Goal: Task Accomplishment & Management: Use online tool/utility

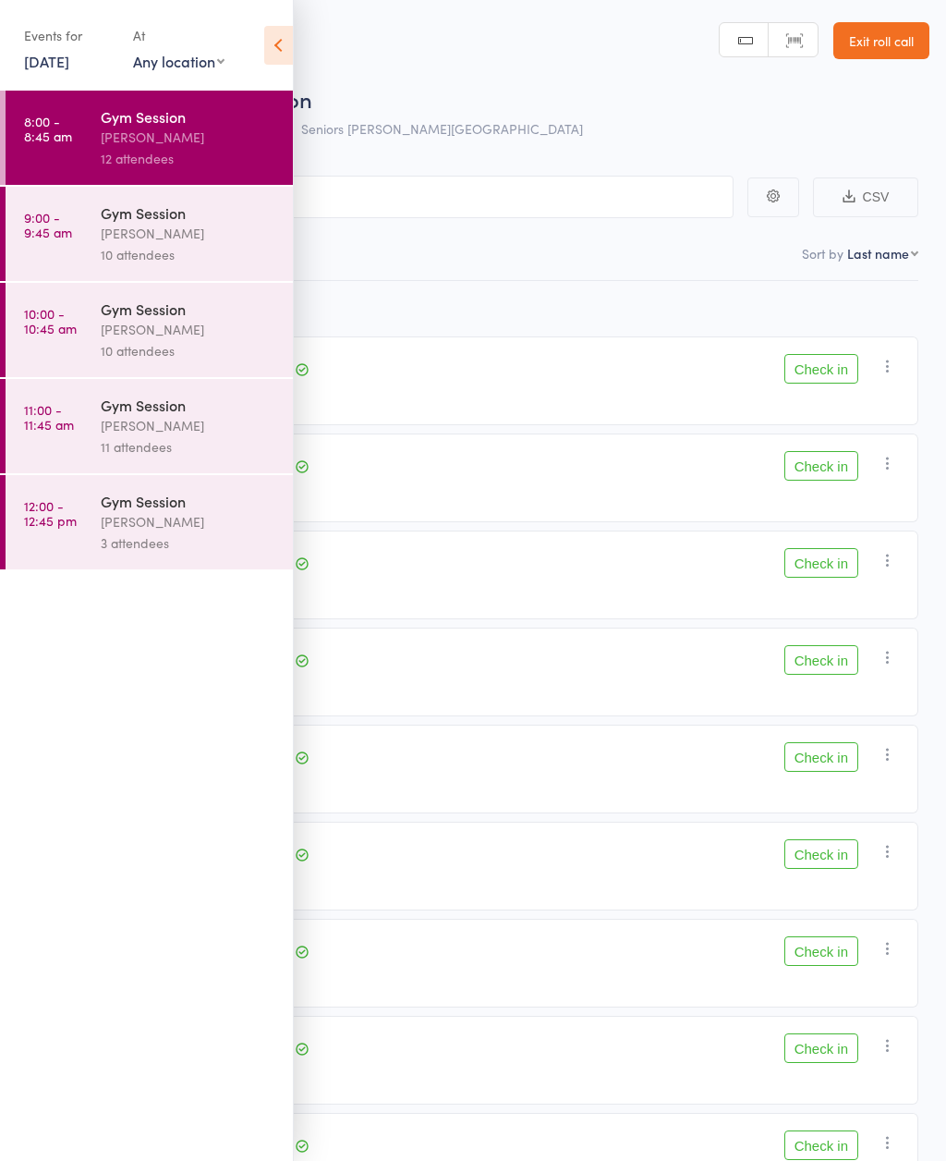
click at [275, 51] on icon at bounding box center [278, 45] width 29 height 39
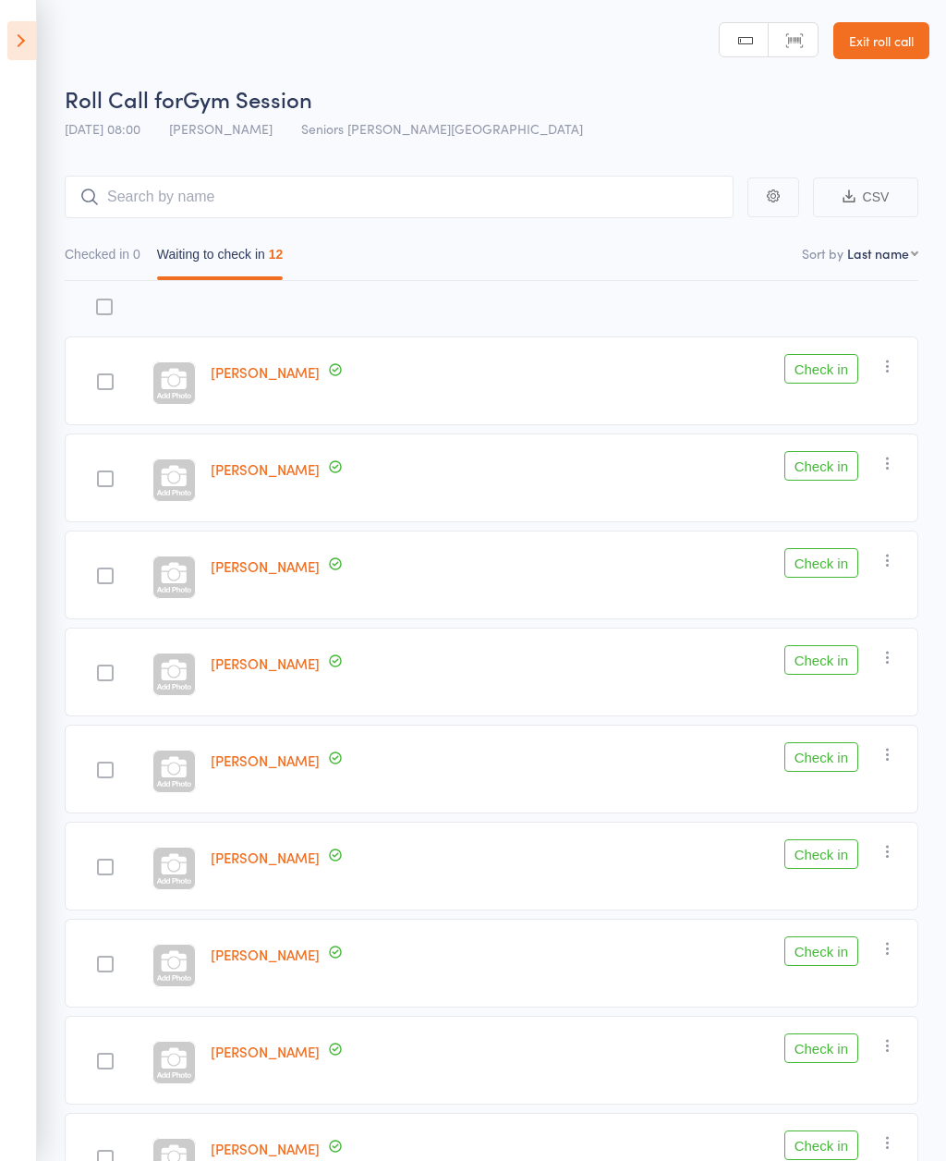
click at [34, 37] on icon at bounding box center [21, 40] width 29 height 39
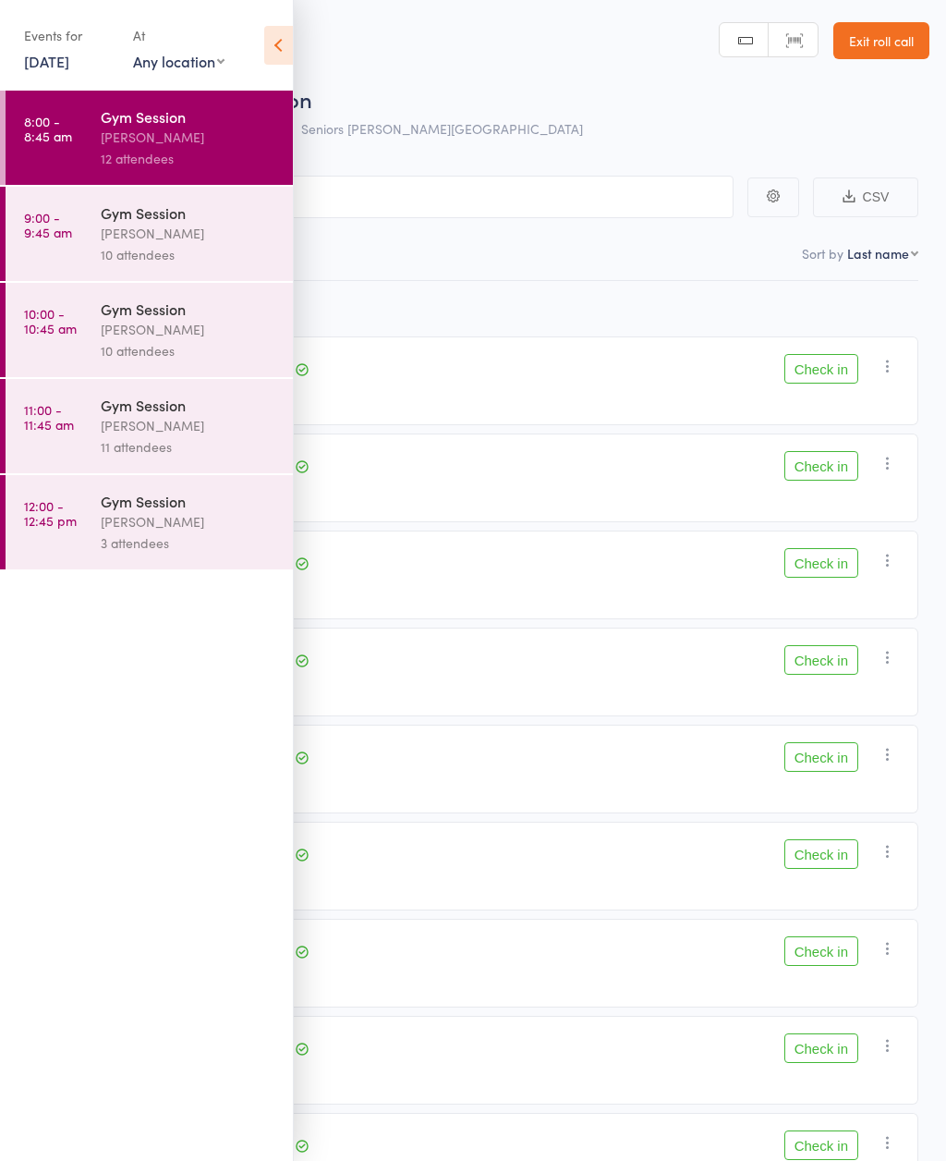
click at [62, 61] on link "18 Aug, 2025" at bounding box center [46, 61] width 45 height 20
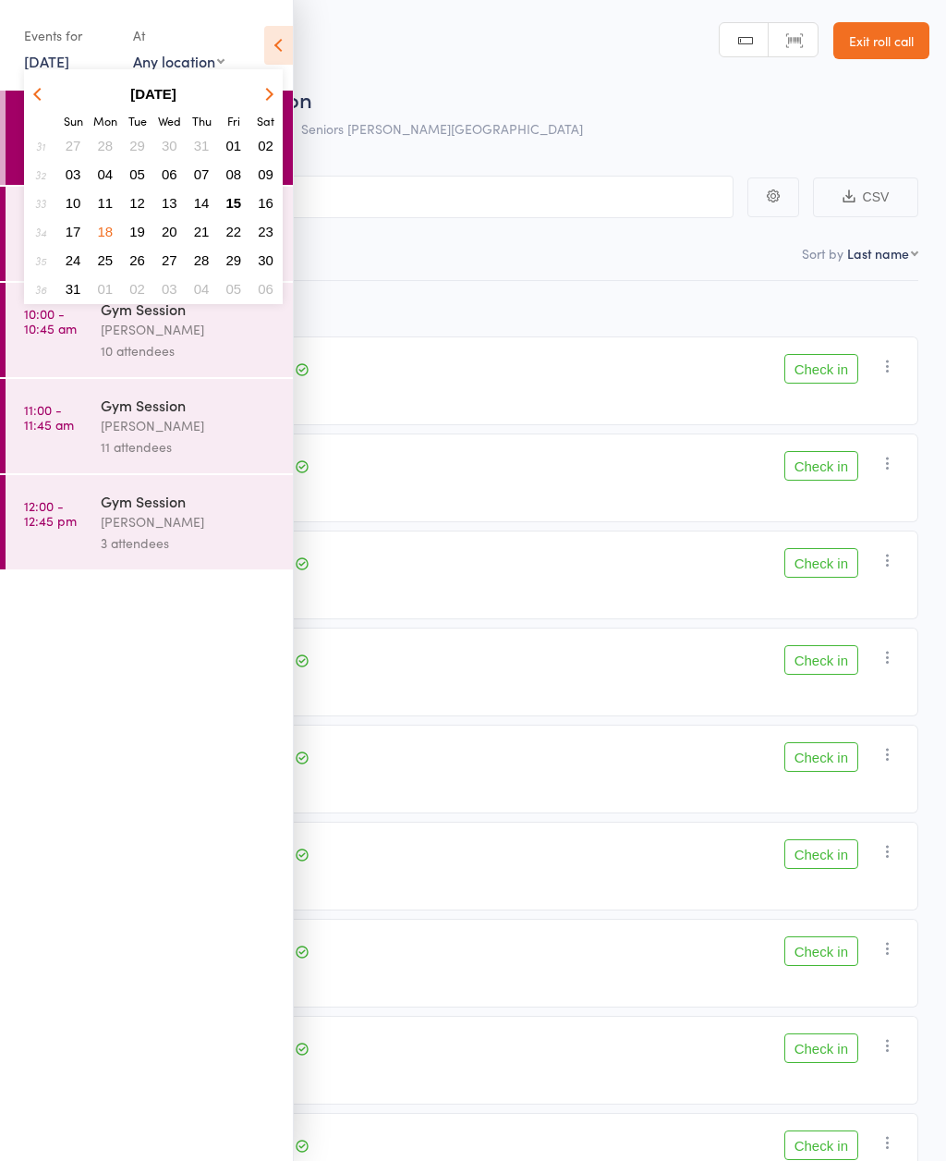
click at [238, 193] on button "15" at bounding box center [234, 202] width 29 height 25
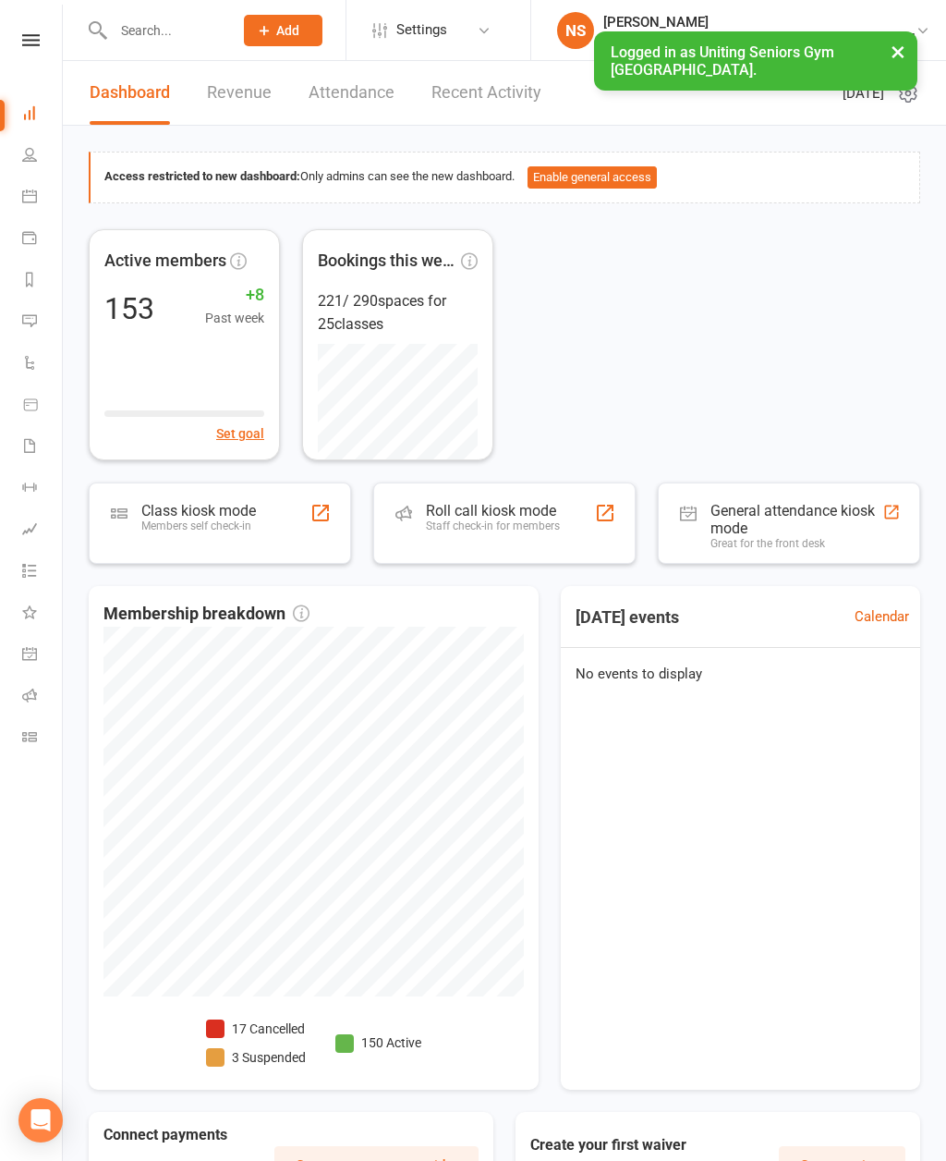
click at [495, 516] on div "Roll call kiosk mode" at bounding box center [493, 511] width 134 height 18
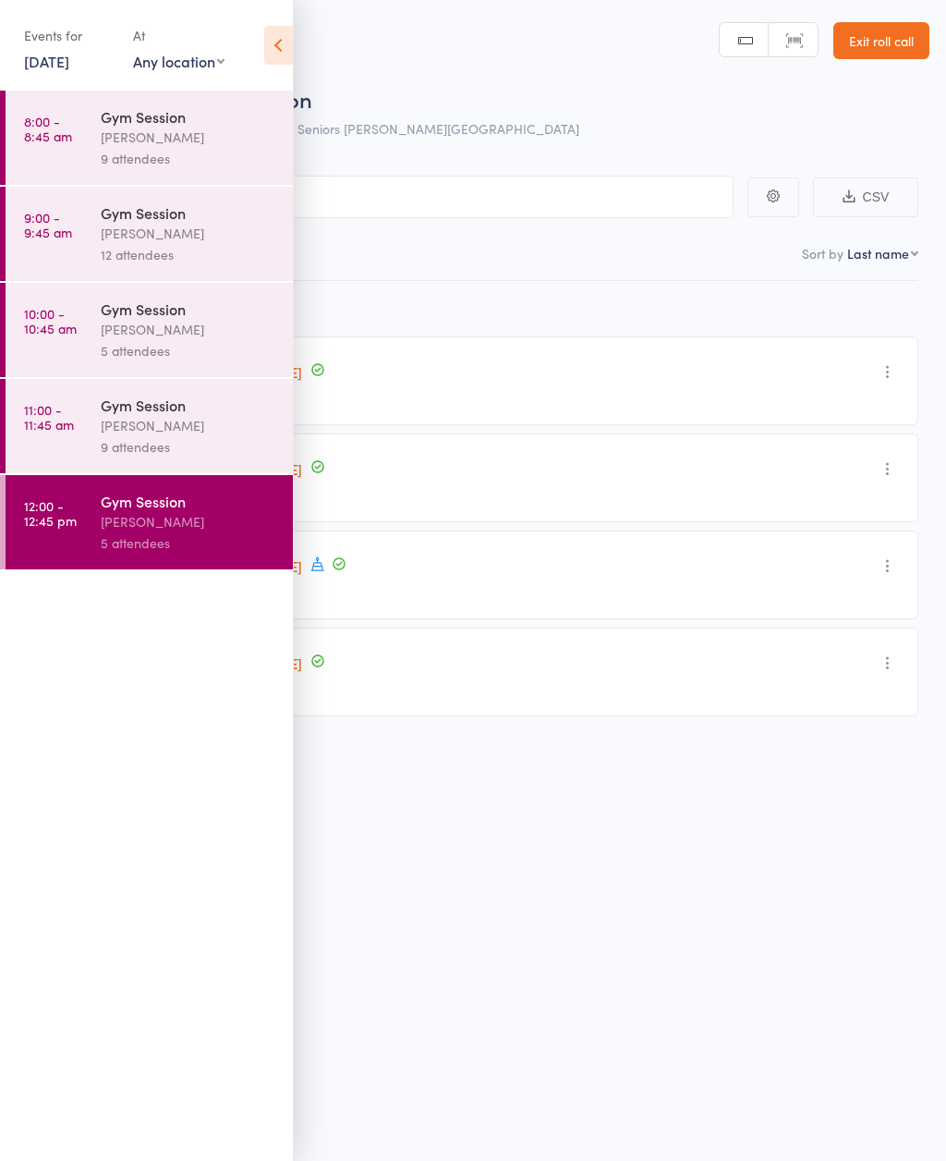
click at [195, 137] on div "[PERSON_NAME]" at bounding box center [189, 137] width 177 height 21
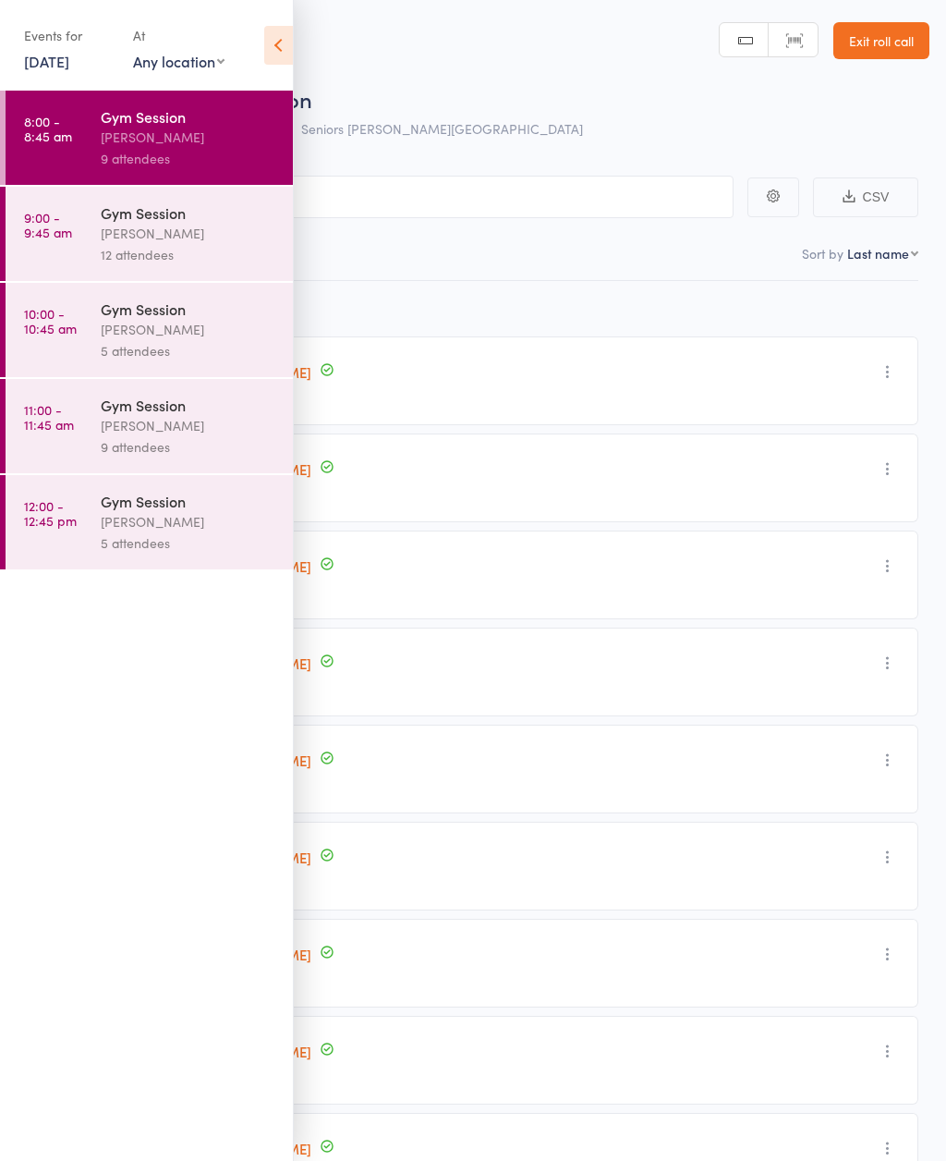
click at [274, 49] on icon at bounding box center [278, 45] width 29 height 39
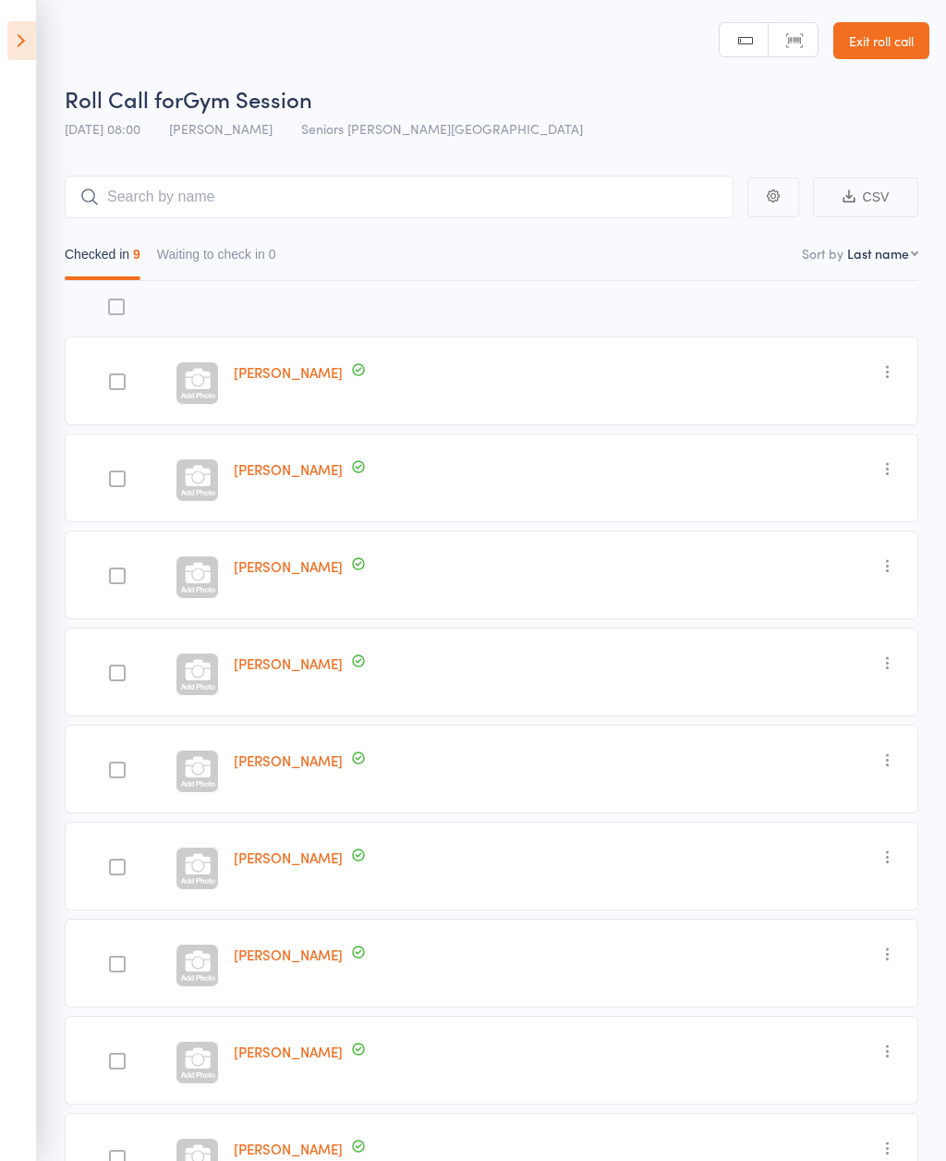
click at [279, 39] on header "Roll Call for Gym Session 15 Aug 08:00 Nicholas Short Seniors Gym Normanhurst M…" at bounding box center [473, 74] width 946 height 148
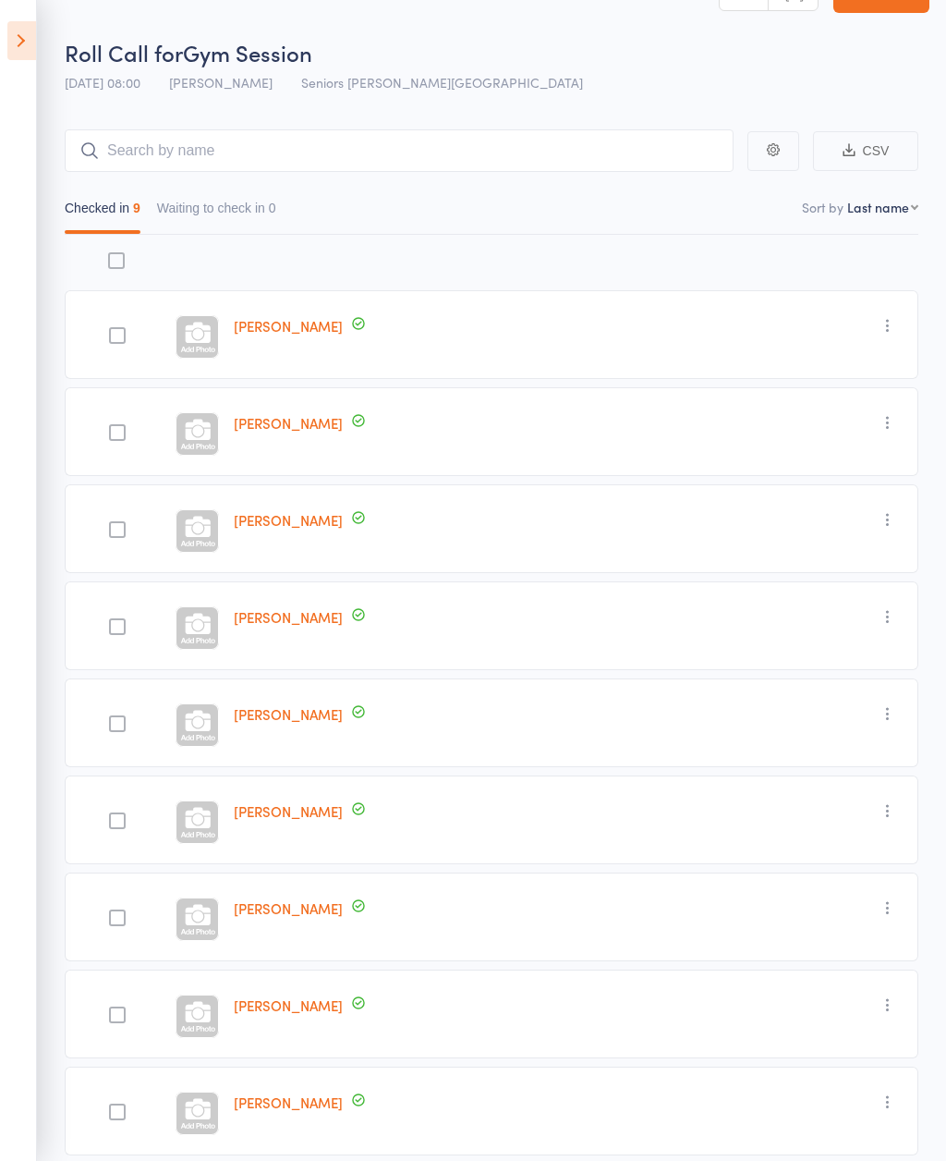
scroll to position [65, 0]
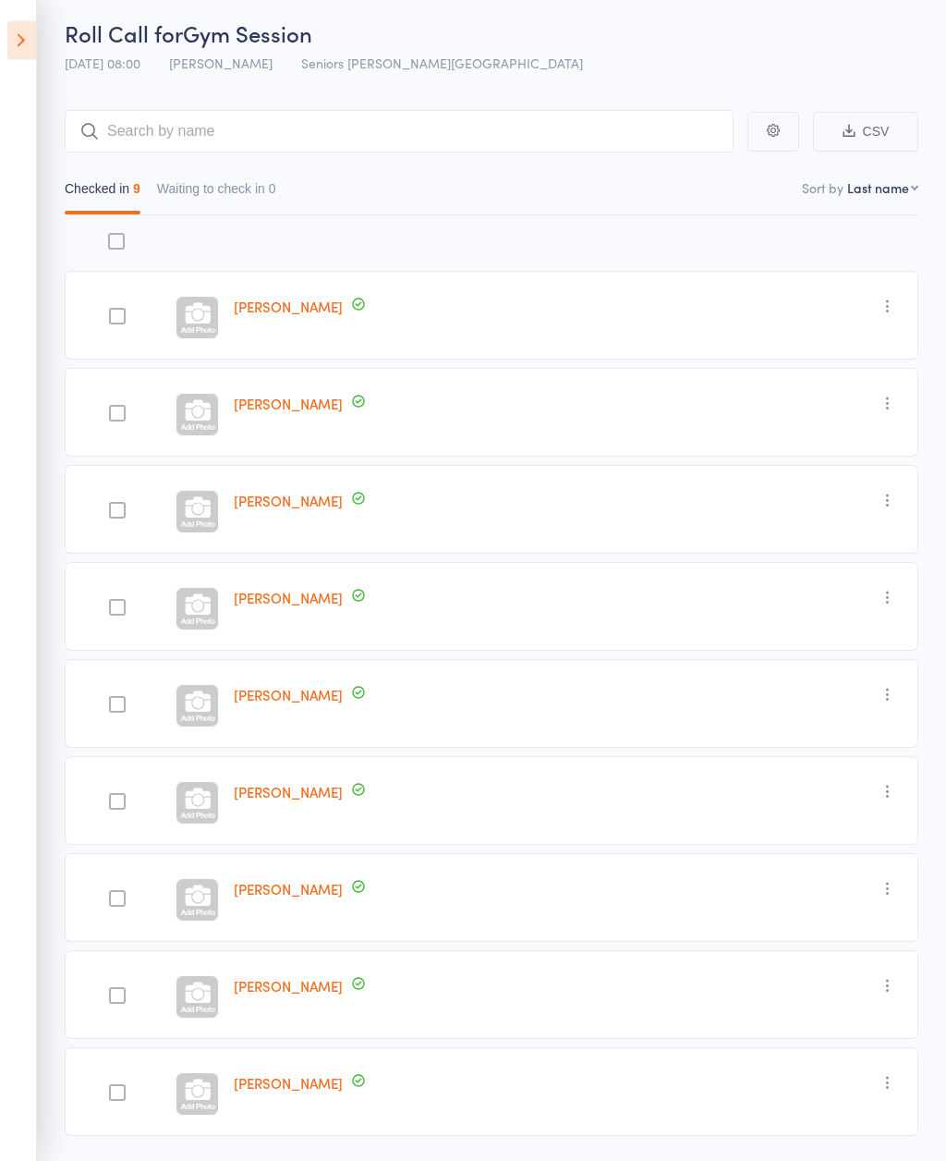
click at [35, 36] on icon at bounding box center [21, 40] width 29 height 39
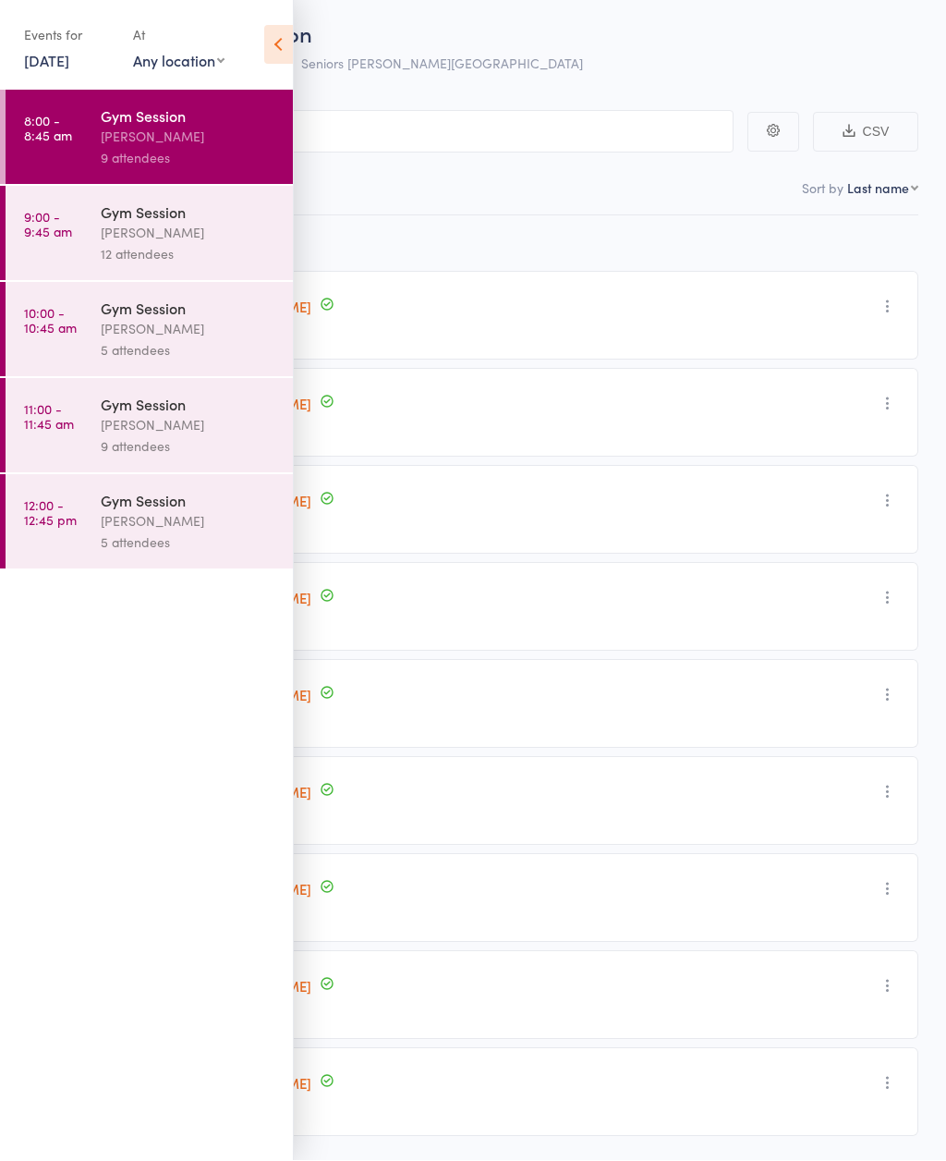
click at [190, 248] on div "12 attendees" at bounding box center [189, 254] width 177 height 21
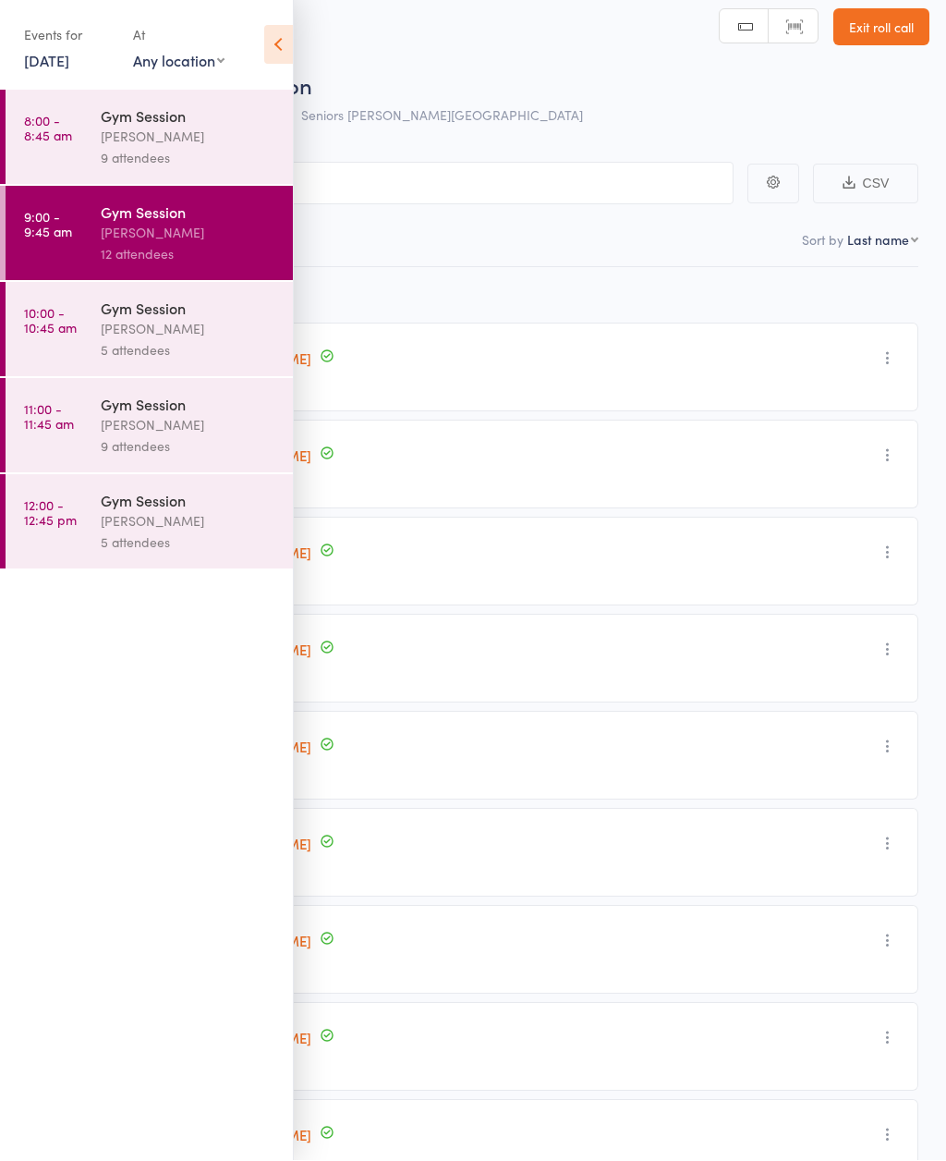
scroll to position [14, 0]
click at [282, 56] on icon at bounding box center [278, 45] width 29 height 39
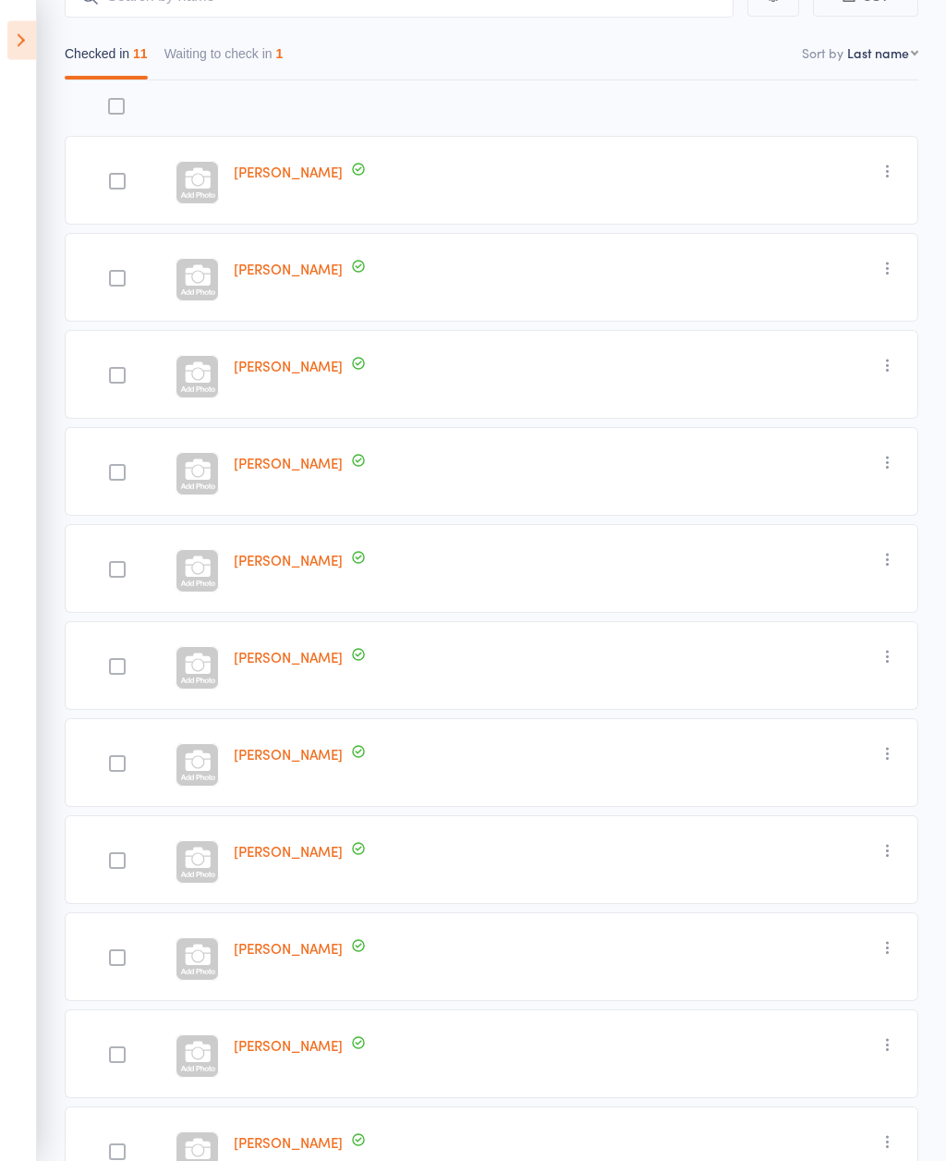
click at [35, 50] on icon at bounding box center [21, 40] width 29 height 39
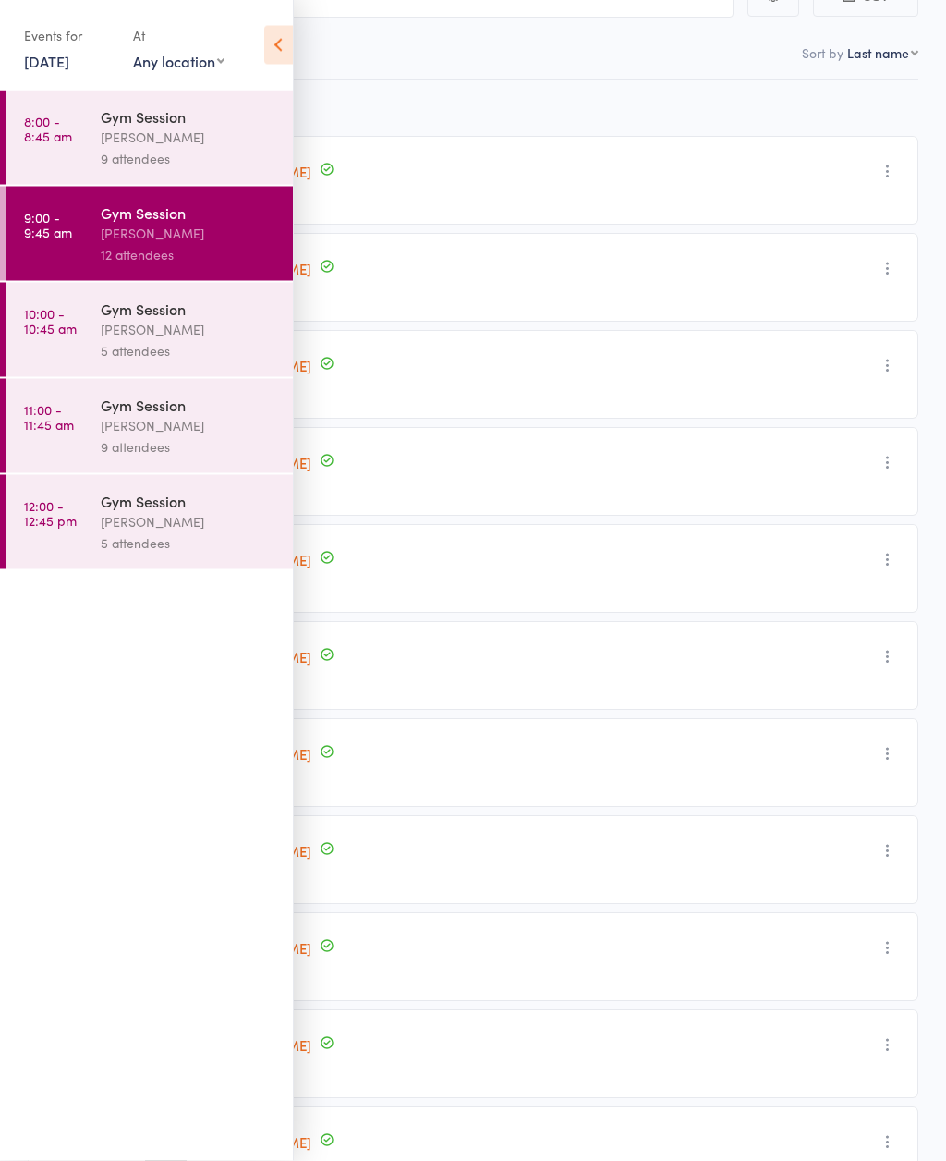
scroll to position [201, 0]
click at [69, 60] on link "15 Aug, 2025" at bounding box center [46, 61] width 45 height 20
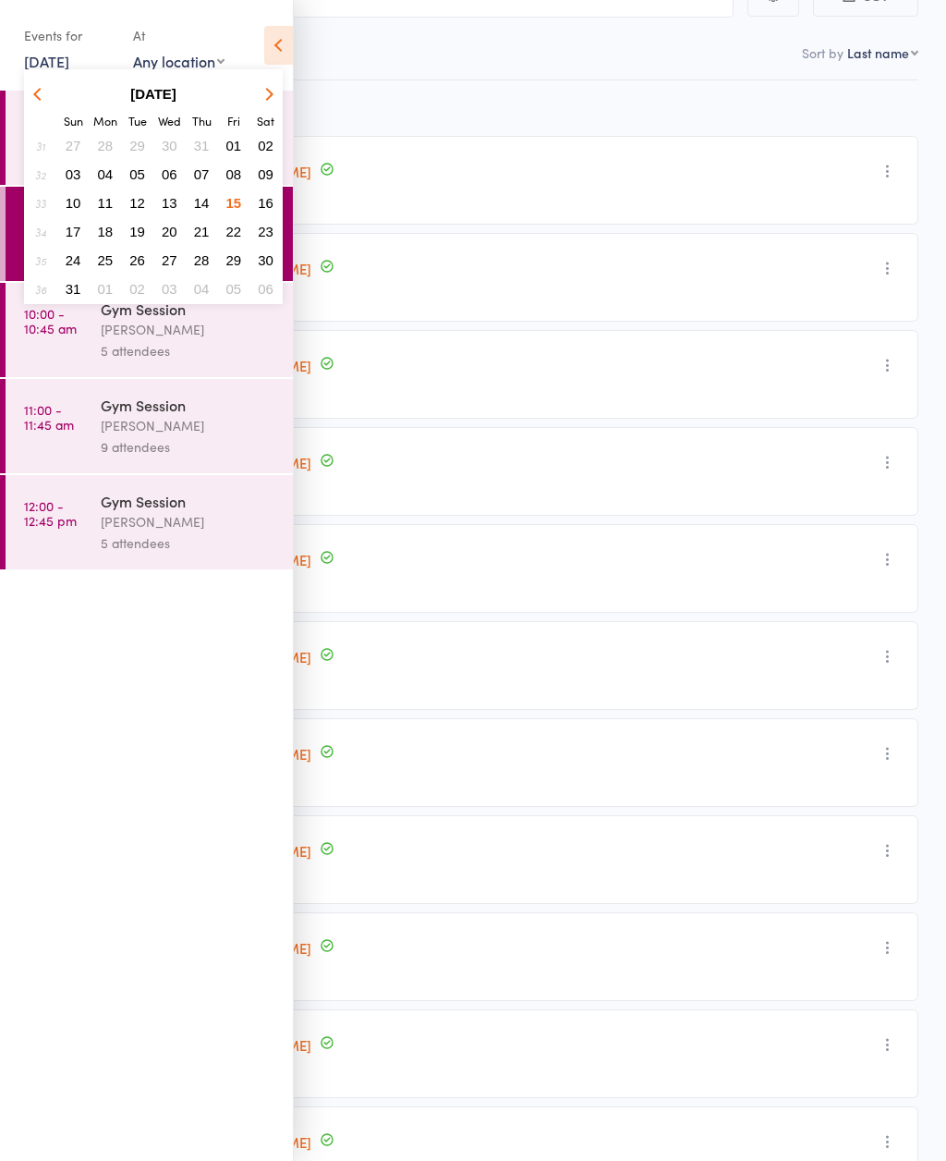
click at [116, 227] on button "18" at bounding box center [105, 231] width 29 height 25
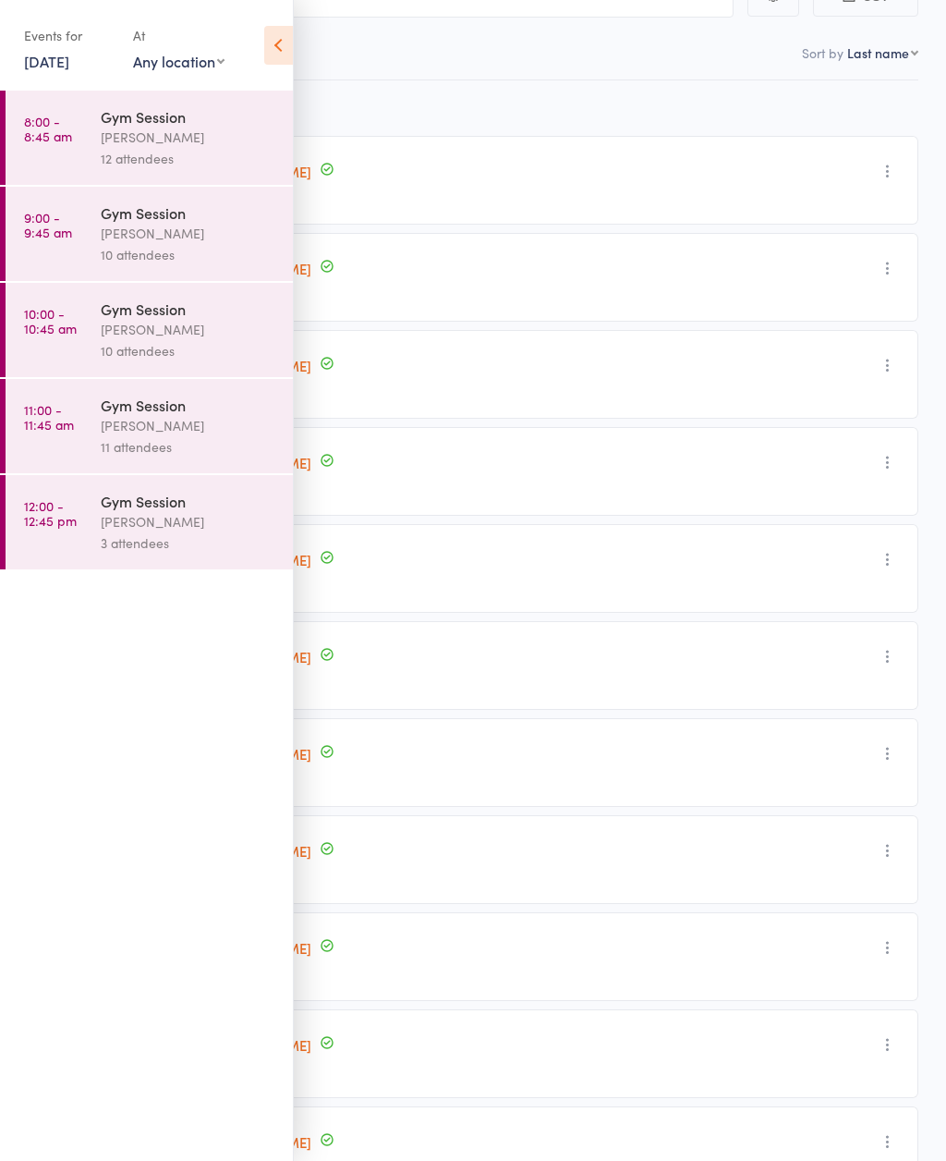
click at [207, 139] on div "[PERSON_NAME]" at bounding box center [189, 137] width 177 height 21
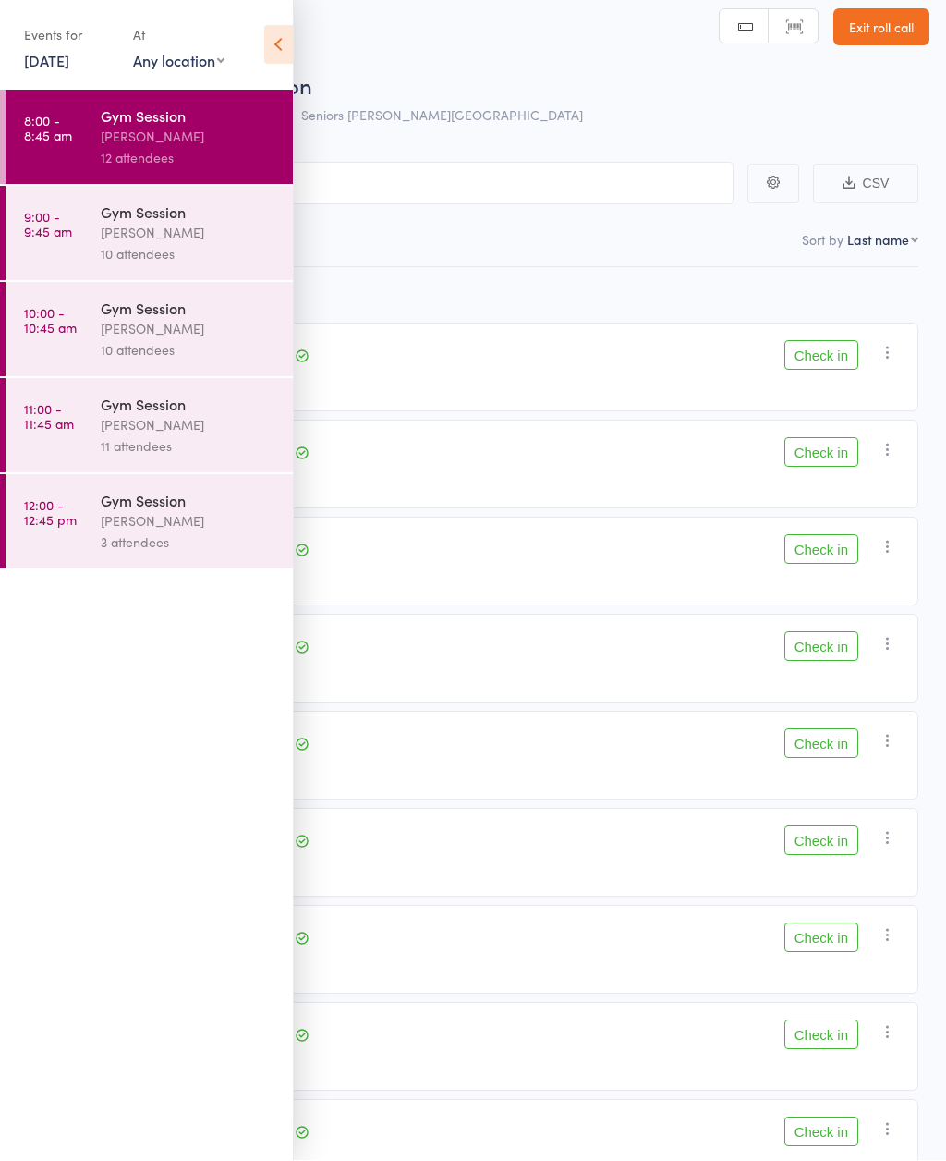
scroll to position [14, 0]
